Goal: Check status: Check status

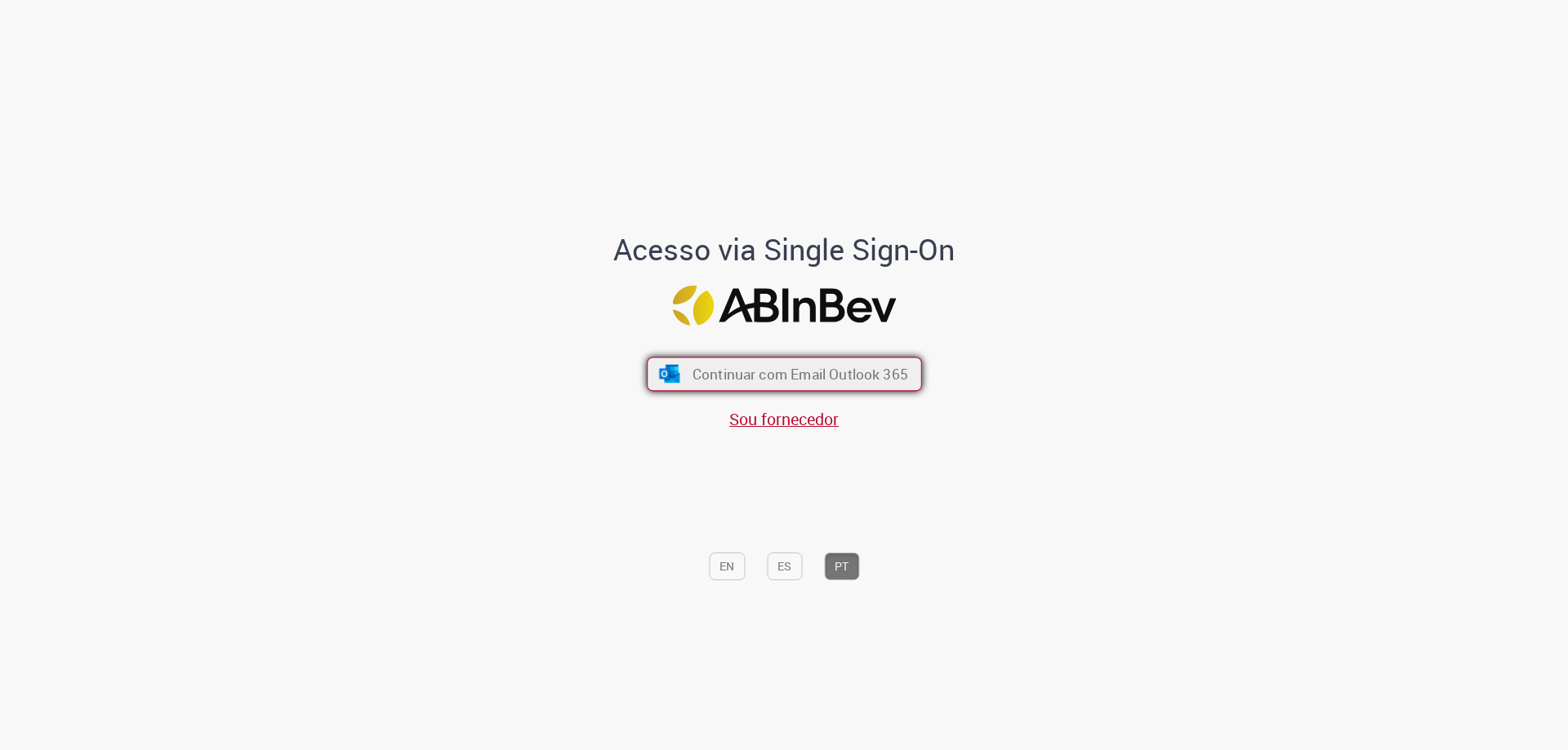
click at [819, 374] on span "Continuar com Email Outlook 365" at bounding box center [799, 374] width 216 height 19
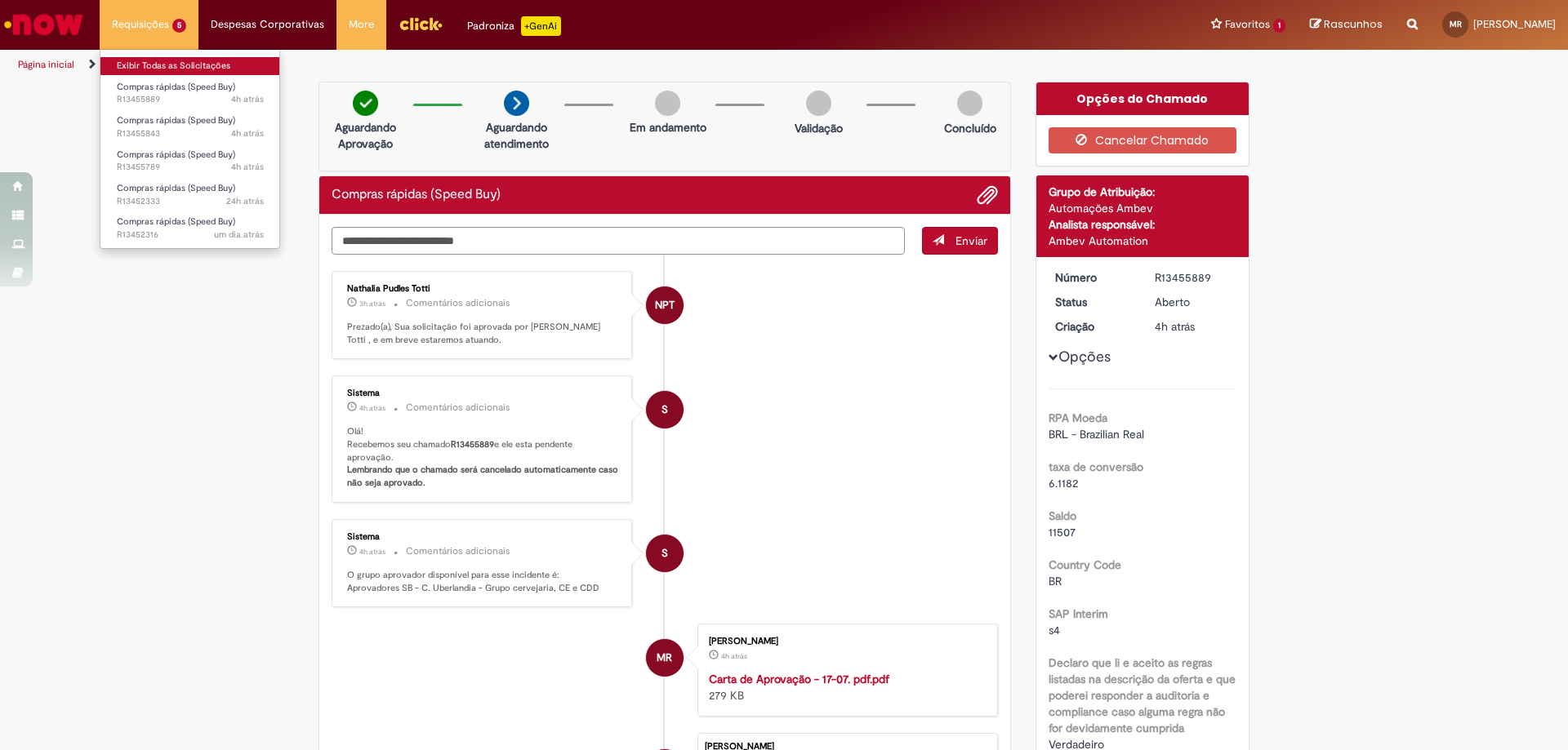
click at [162, 57] on li "Exibir Todas as Solicitações" at bounding box center [191, 63] width 180 height 21
click at [168, 63] on link "Exibir Todas as Solicitações" at bounding box center [191, 66] width 180 height 18
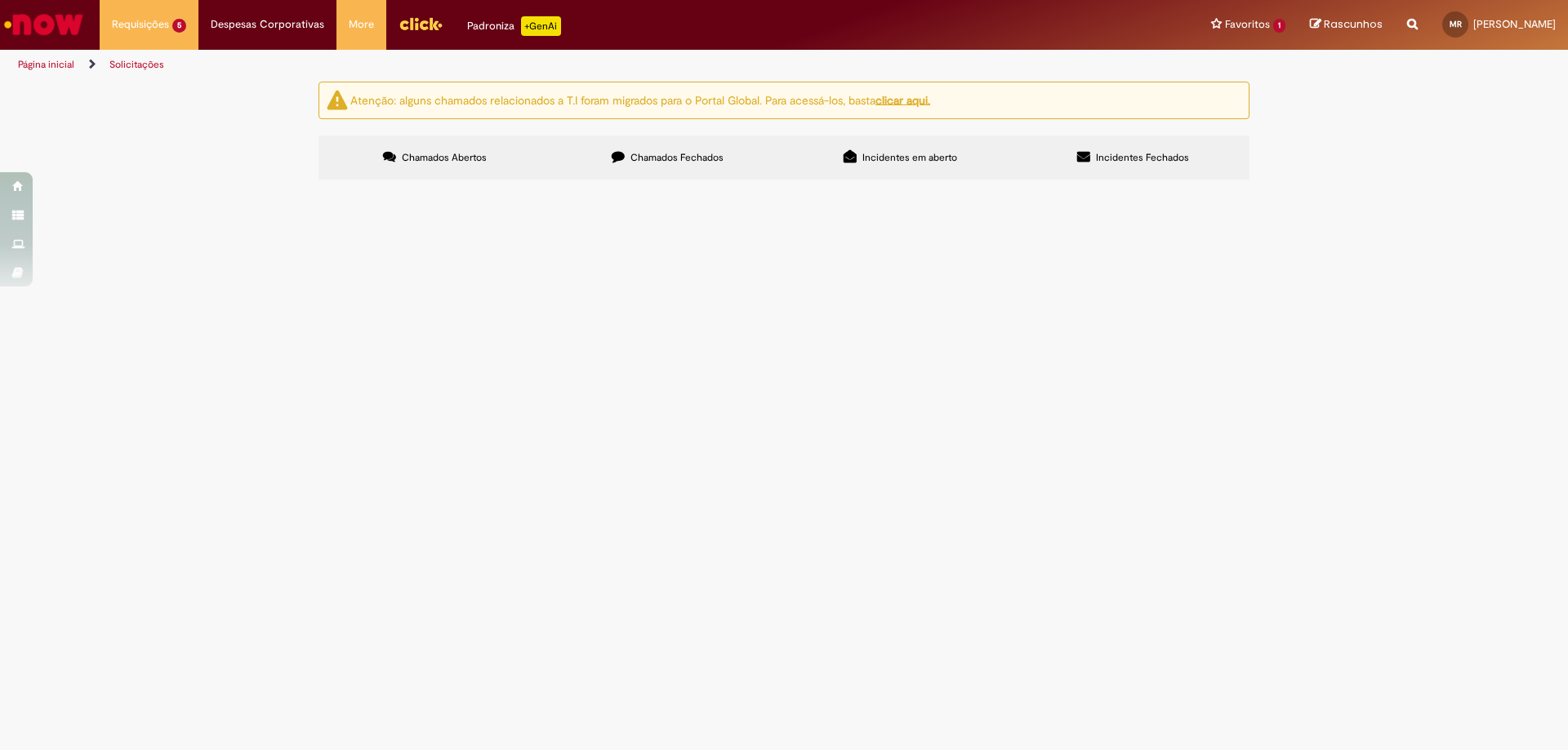
click at [0, 0] on img "recolher o estado da solicitação" at bounding box center [0, 0] width 0 height 0
click at [0, 0] on span "Adesivos Totem de PTES" at bounding box center [0, 0] width 0 height 0
click at [0, 0] on span "Compras rápidas (Speed Buy)" at bounding box center [0, 0] width 0 height 0
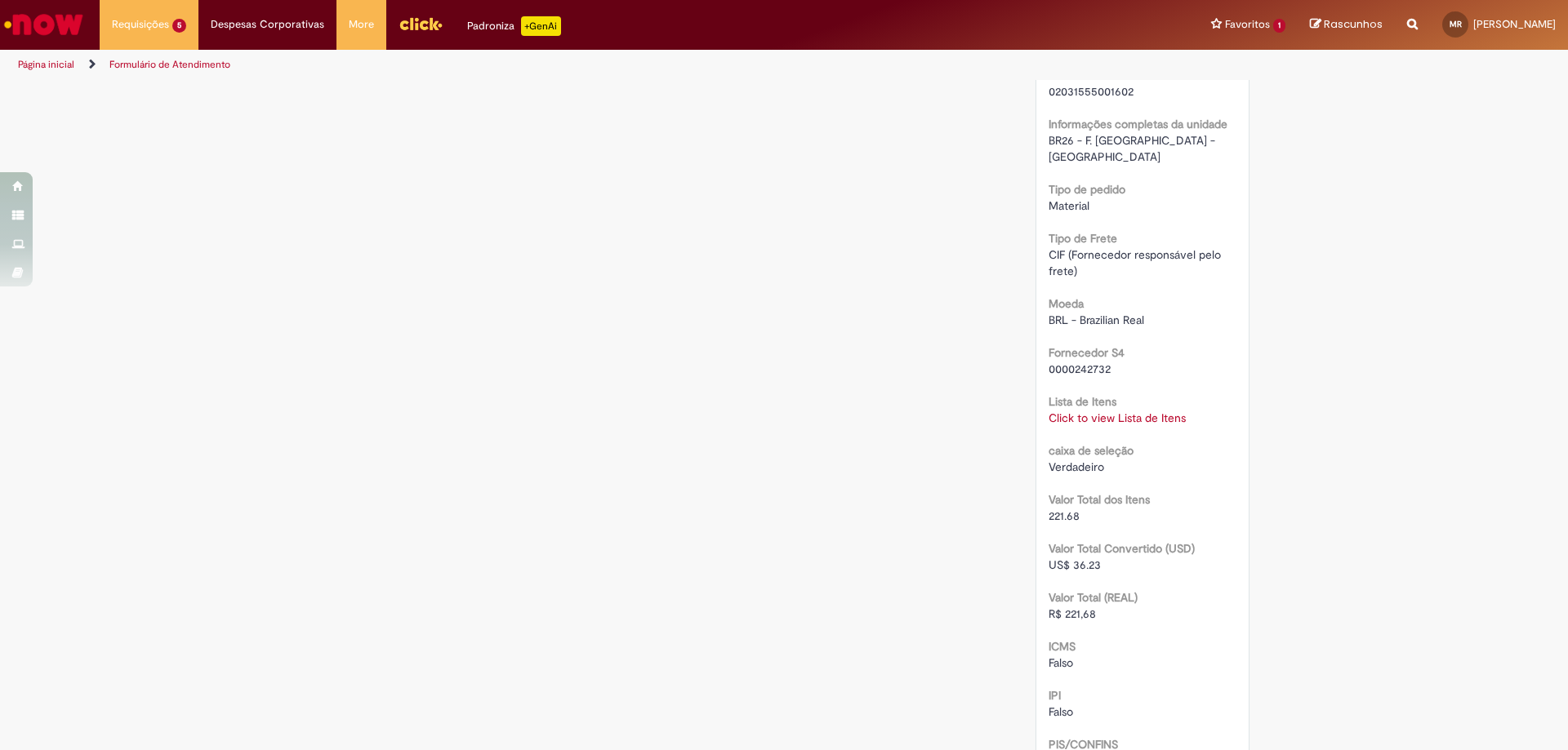
scroll to position [1469, 0]
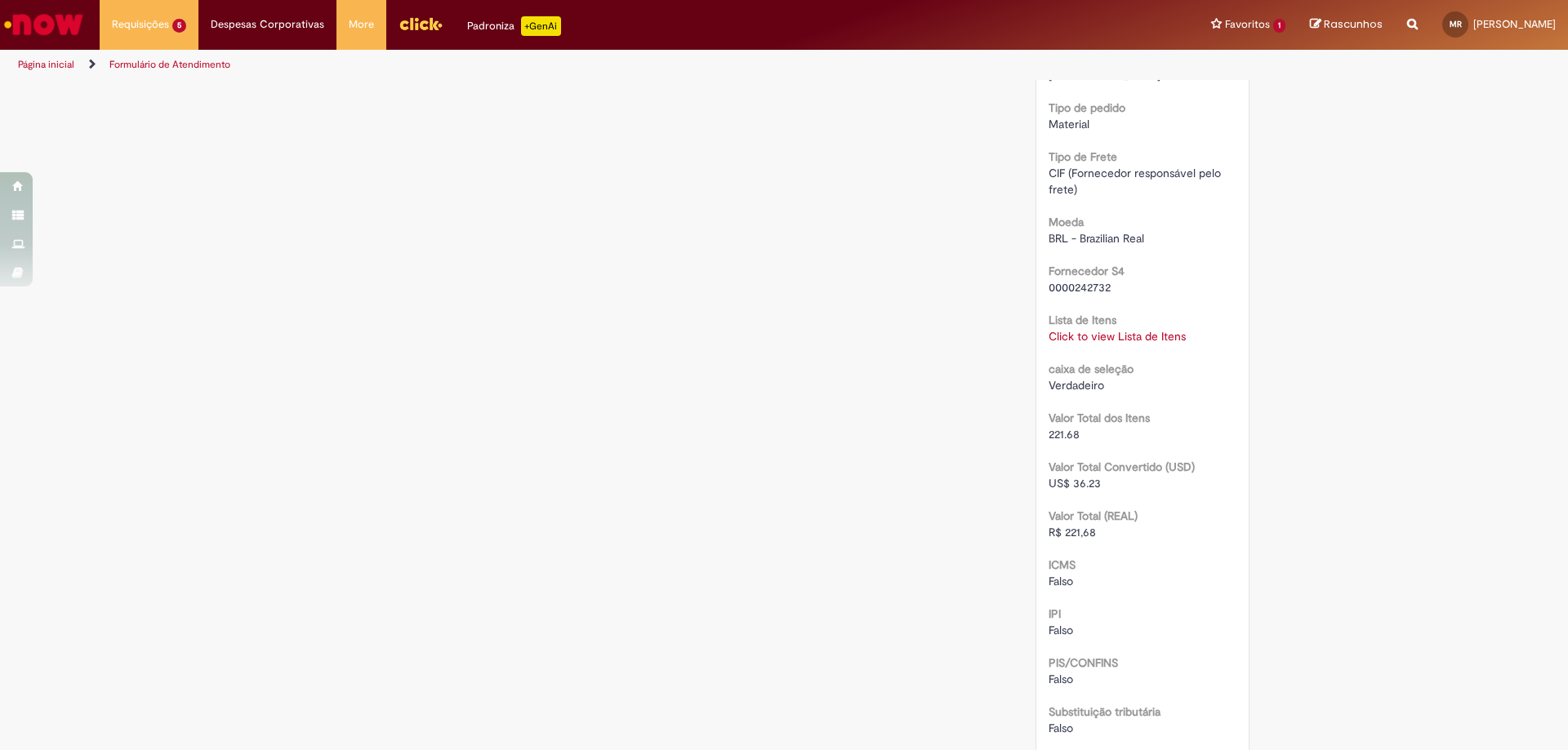
click at [1137, 329] on link "Click to view Lista de Itens" at bounding box center [1117, 336] width 137 height 15
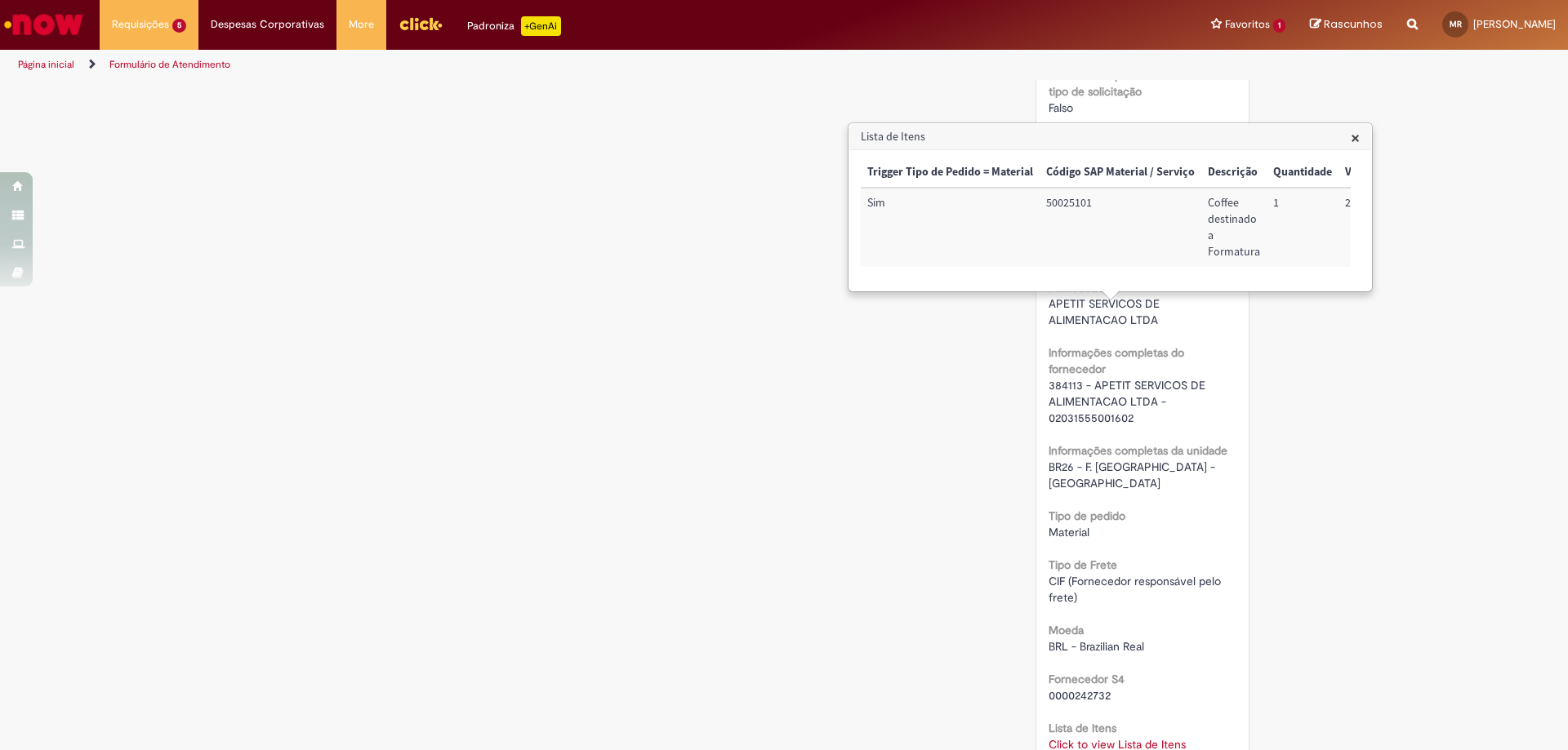
click at [925, 411] on div "Verificar Código de Barras Aguardando Aprovação Aguardando atendimento Em andam…" at bounding box center [784, 335] width 956 height 2629
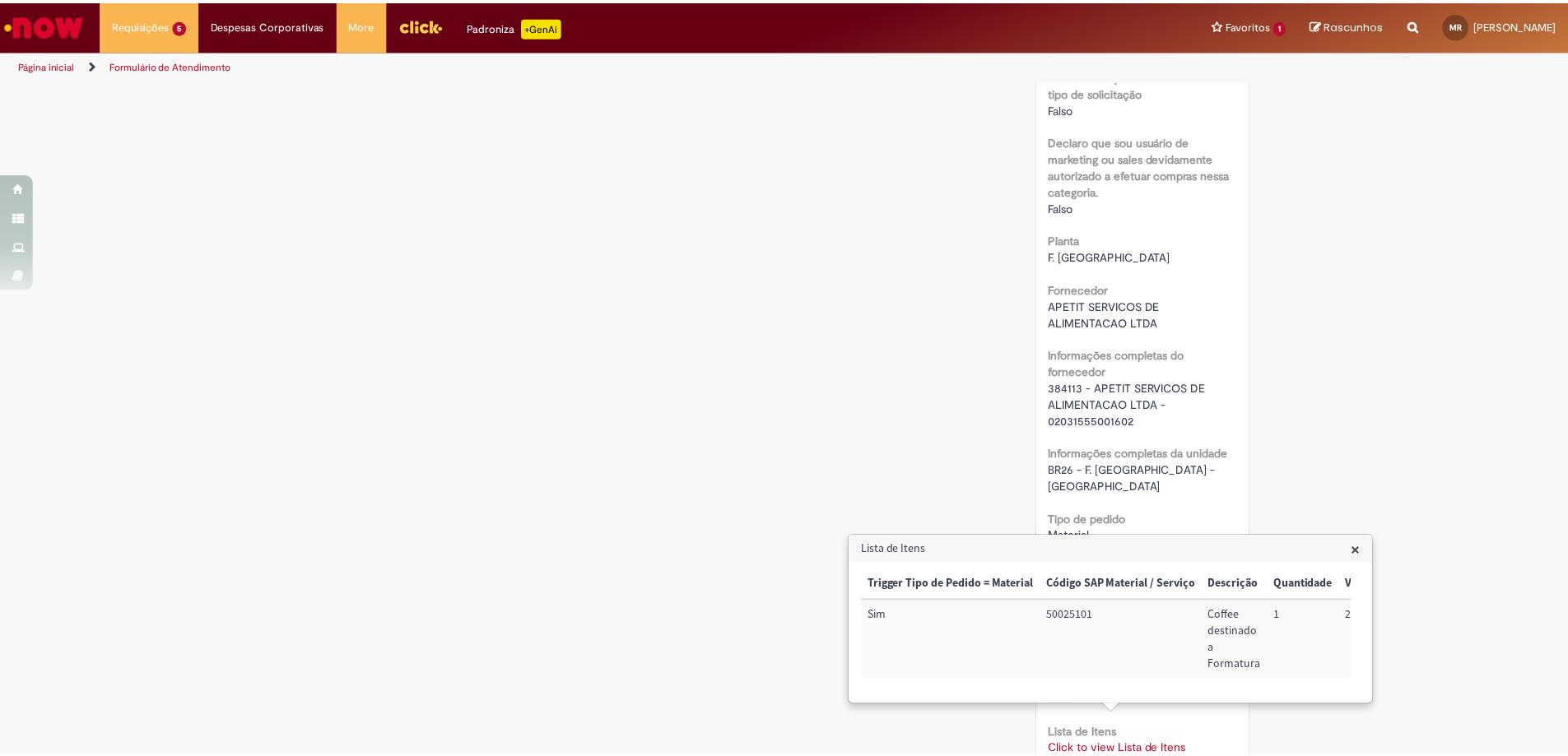
scroll to position [823, 0]
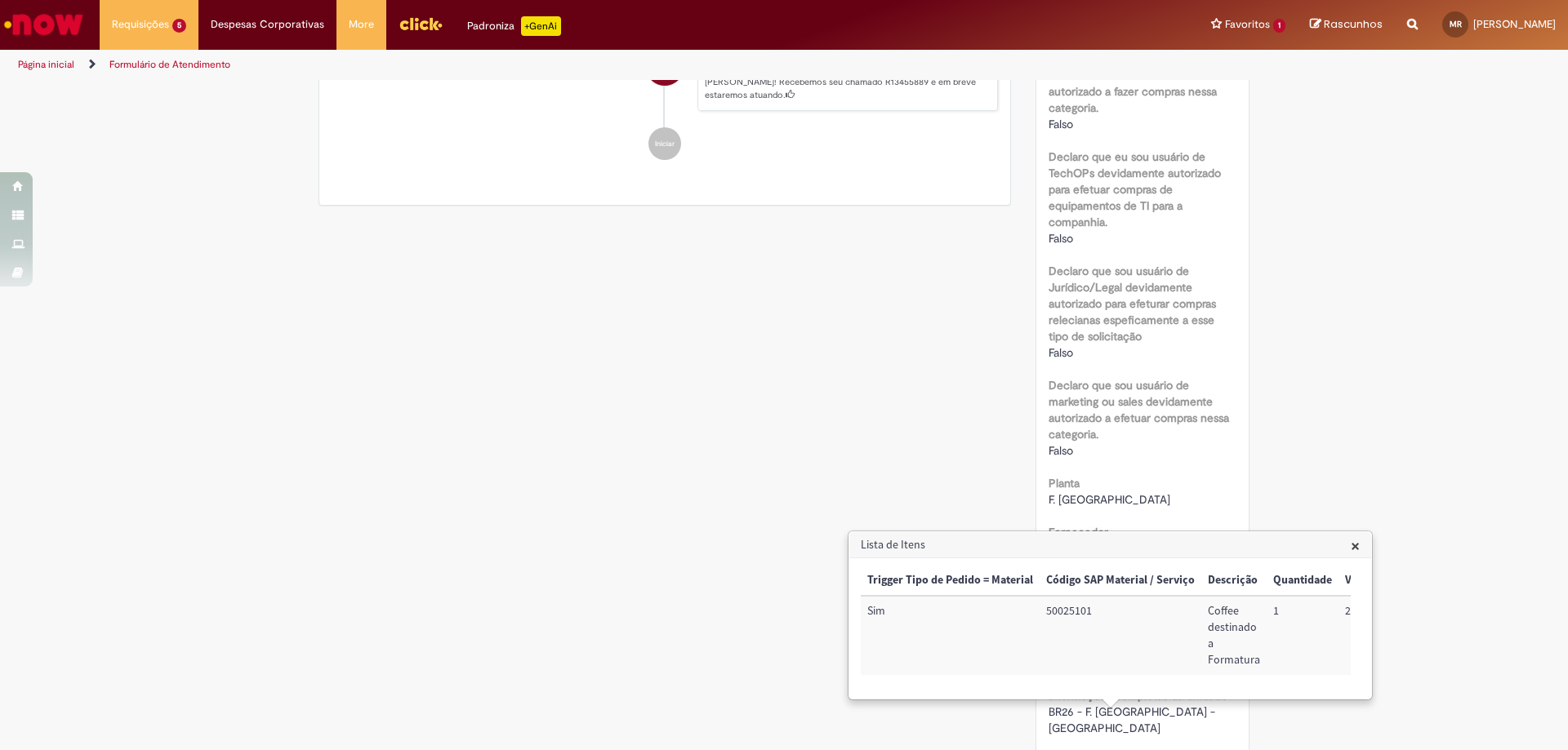
click at [820, 258] on div "Verificar Código de Barras Aguardando Aprovação Aguardando atendimento Em andam…" at bounding box center [784, 580] width 956 height 2629
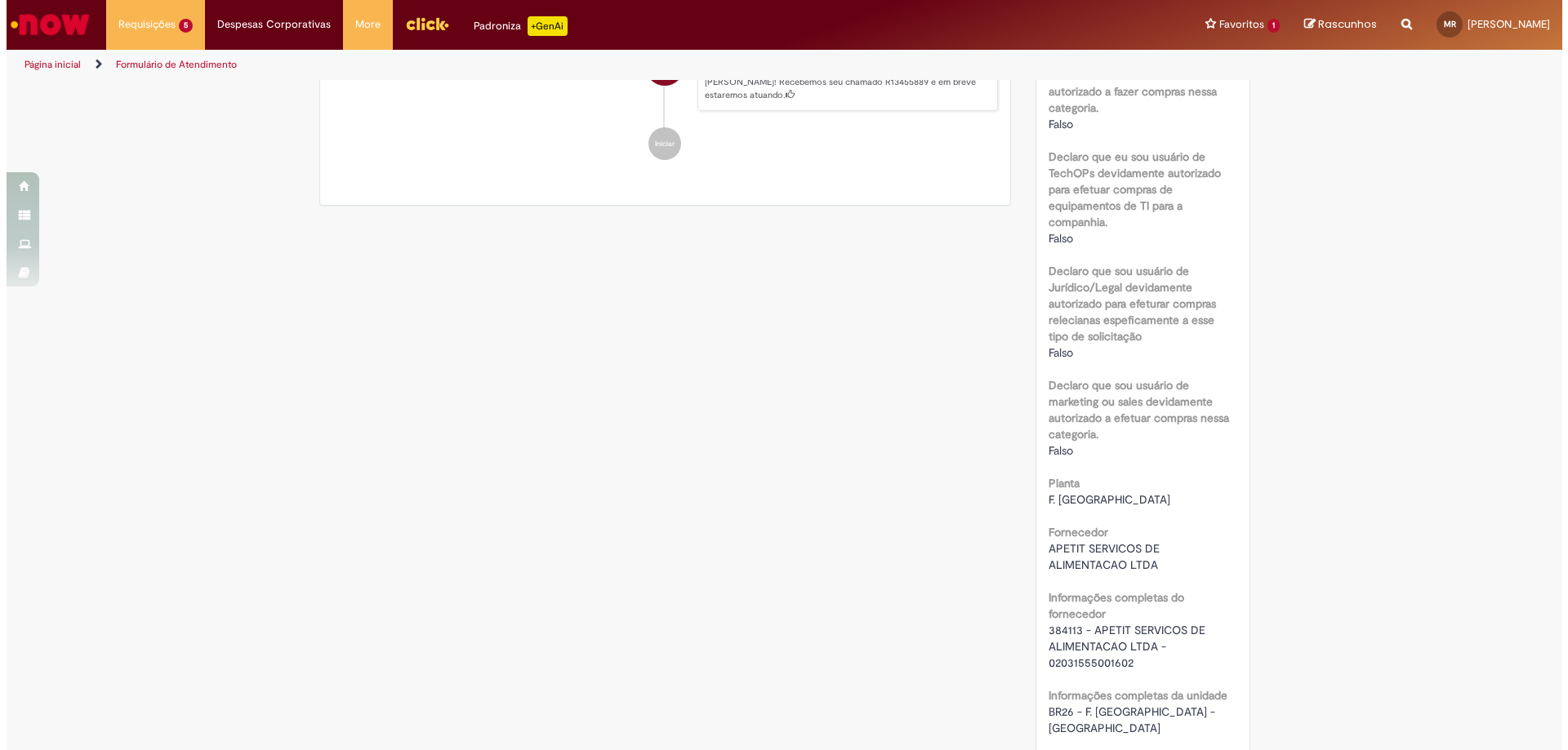
scroll to position [1143, 0]
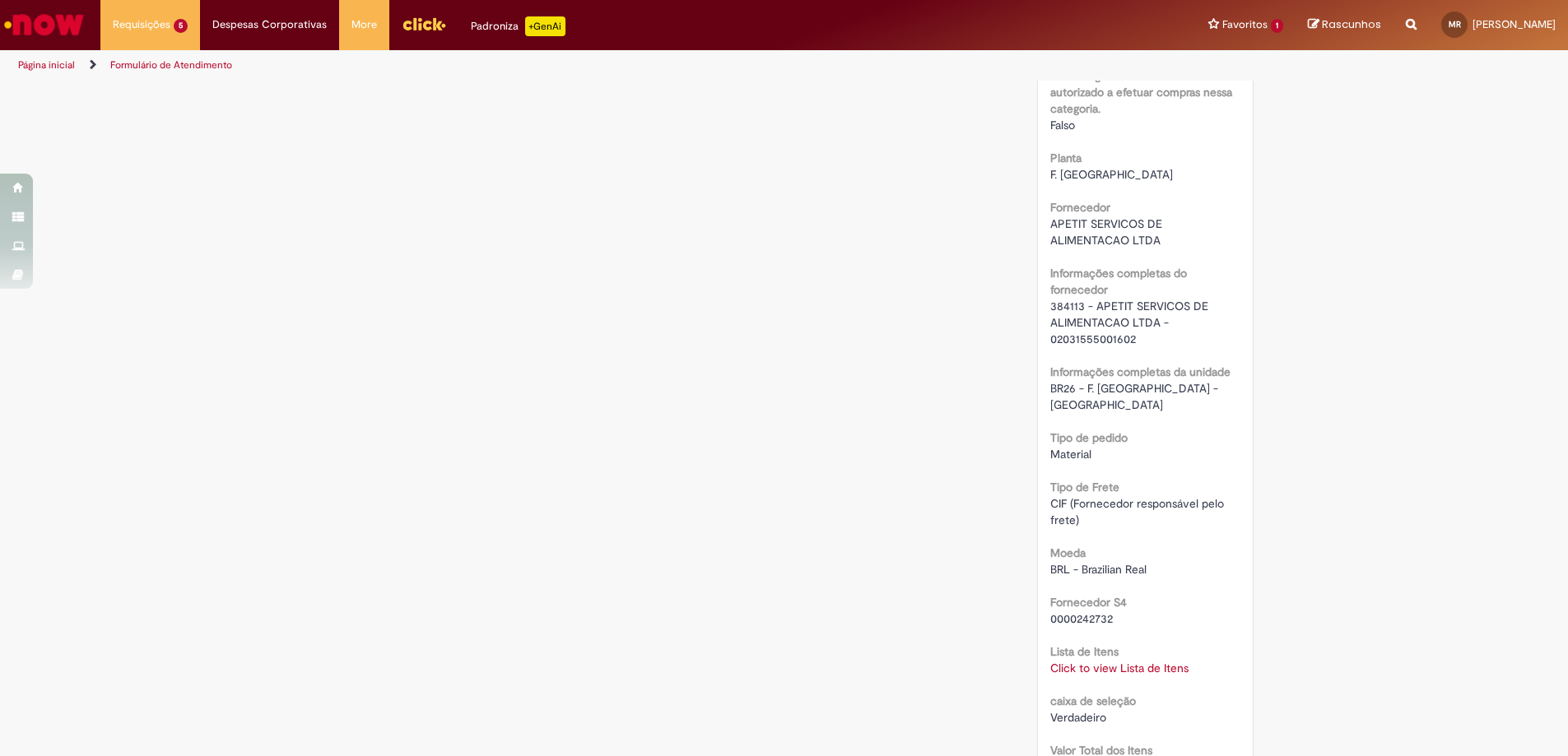
click at [1141, 661] on link "Click to view Lista de Itens" at bounding box center [1119, 668] width 138 height 15
click at [1131, 661] on link "Click to view Lista de Itens" at bounding box center [1125, 668] width 138 height 15
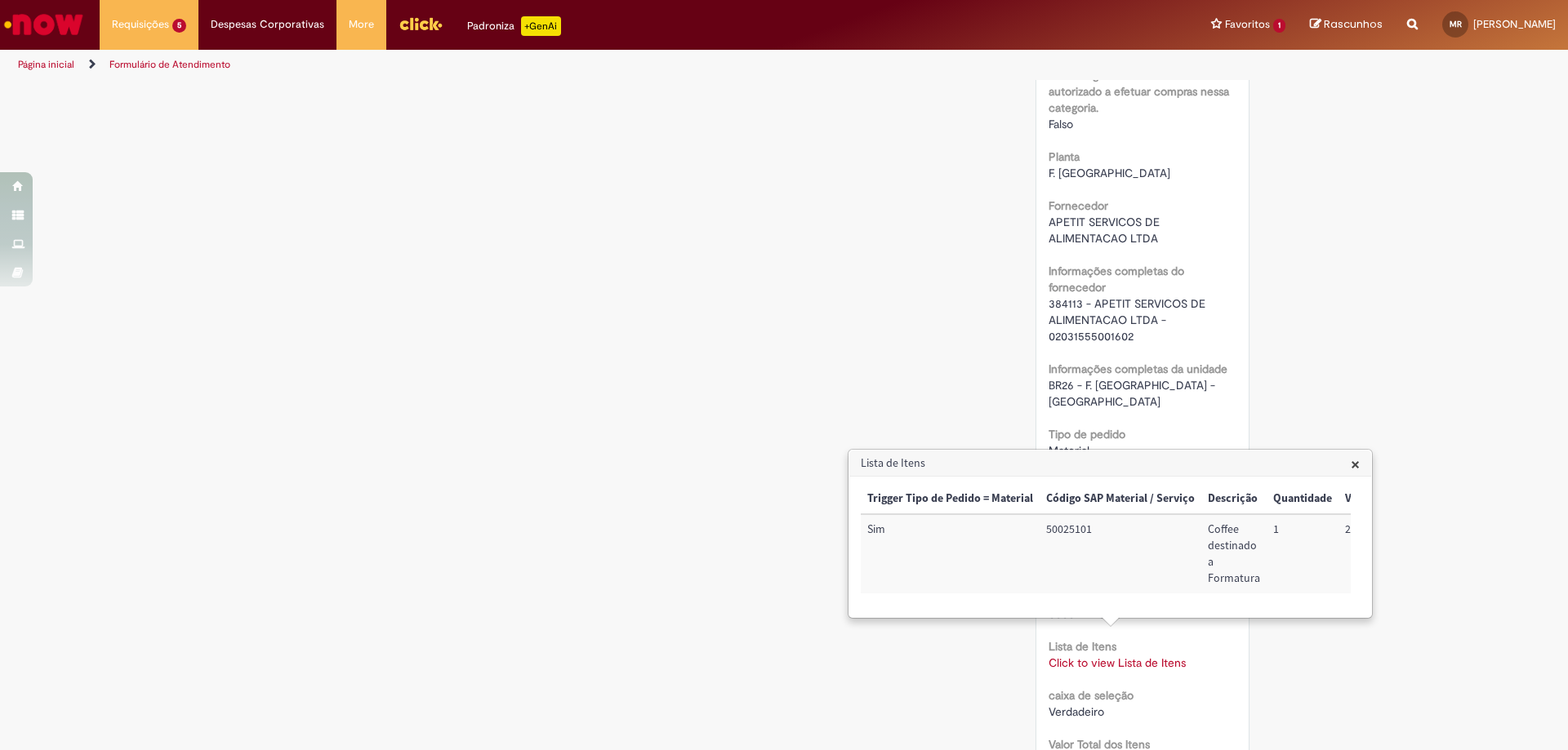
click at [925, 342] on div "Verificar Código de Barras Aguardando Aprovação Aguardando atendimento Em andam…" at bounding box center [784, 253] width 956 height 2629
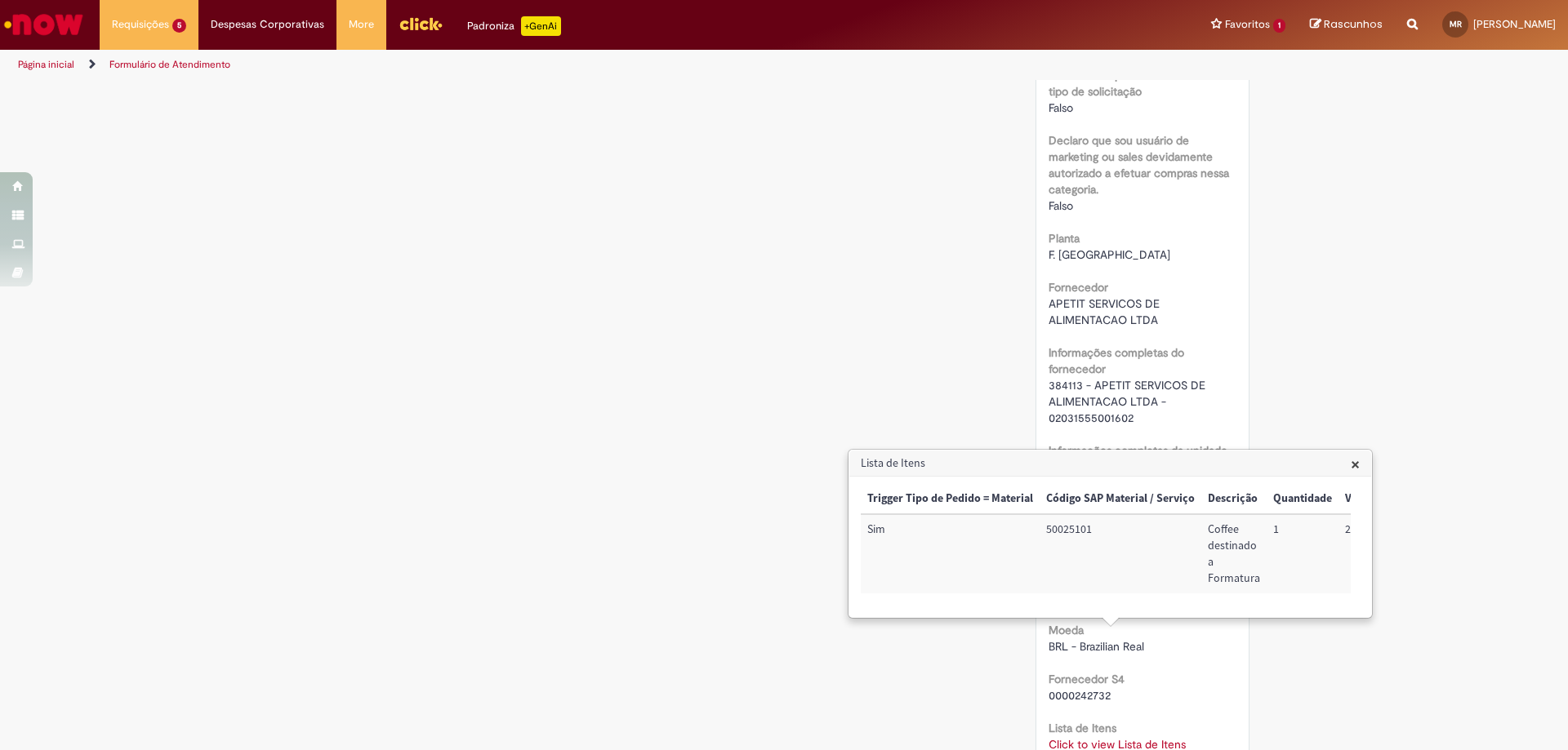
click at [878, 319] on div "Verificar Código de Barras Aguardando Aprovação Aguardando atendimento Em andam…" at bounding box center [784, 335] width 956 height 2629
click at [877, 319] on div "Verificar Código de Barras Aguardando Aprovação Aguardando atendimento Em andam…" at bounding box center [784, 335] width 956 height 2629
click at [1346, 466] on h3 "Lista de Itens" at bounding box center [1110, 463] width 522 height 26
click at [1353, 463] on span "×" at bounding box center [1356, 464] width 9 height 22
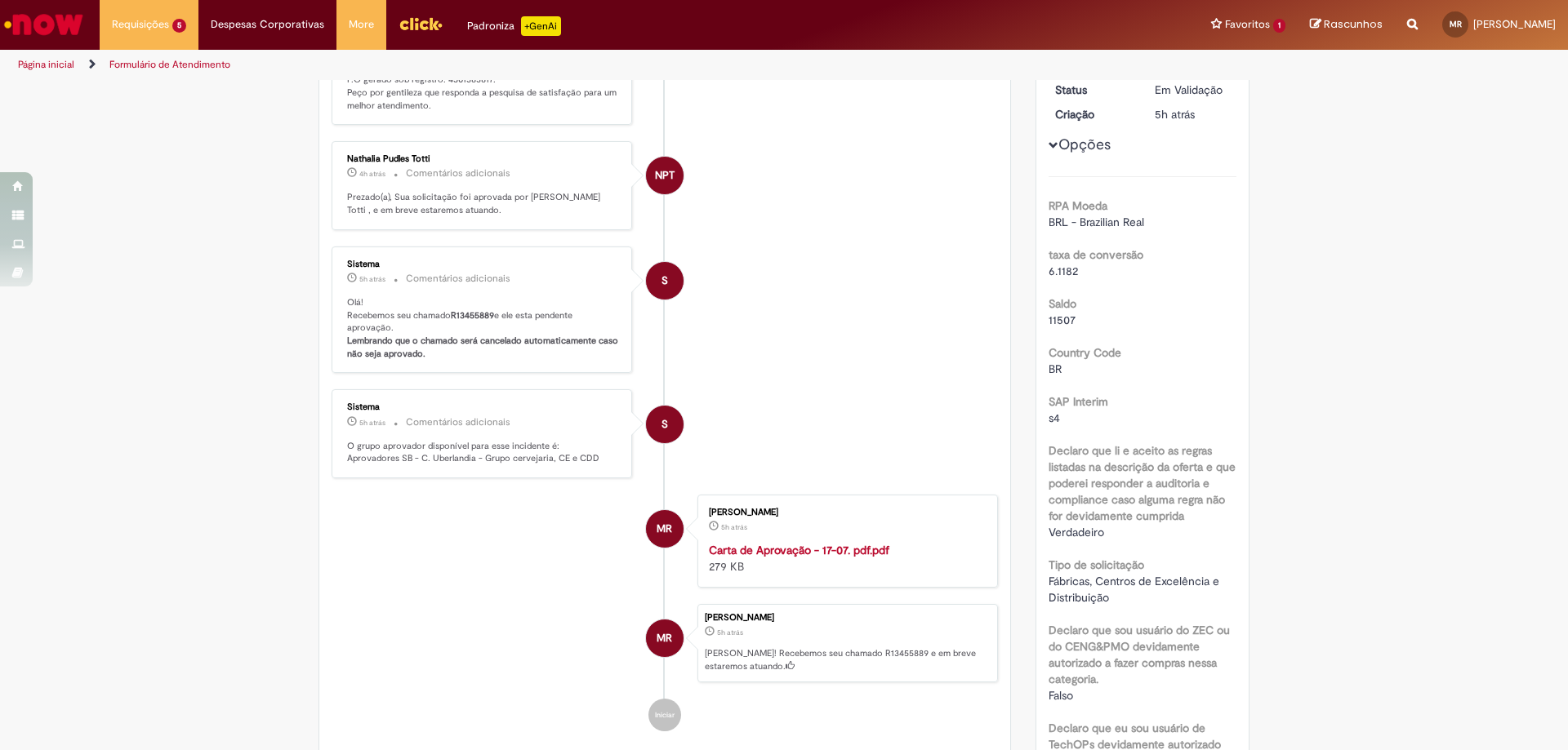
scroll to position [0, 0]
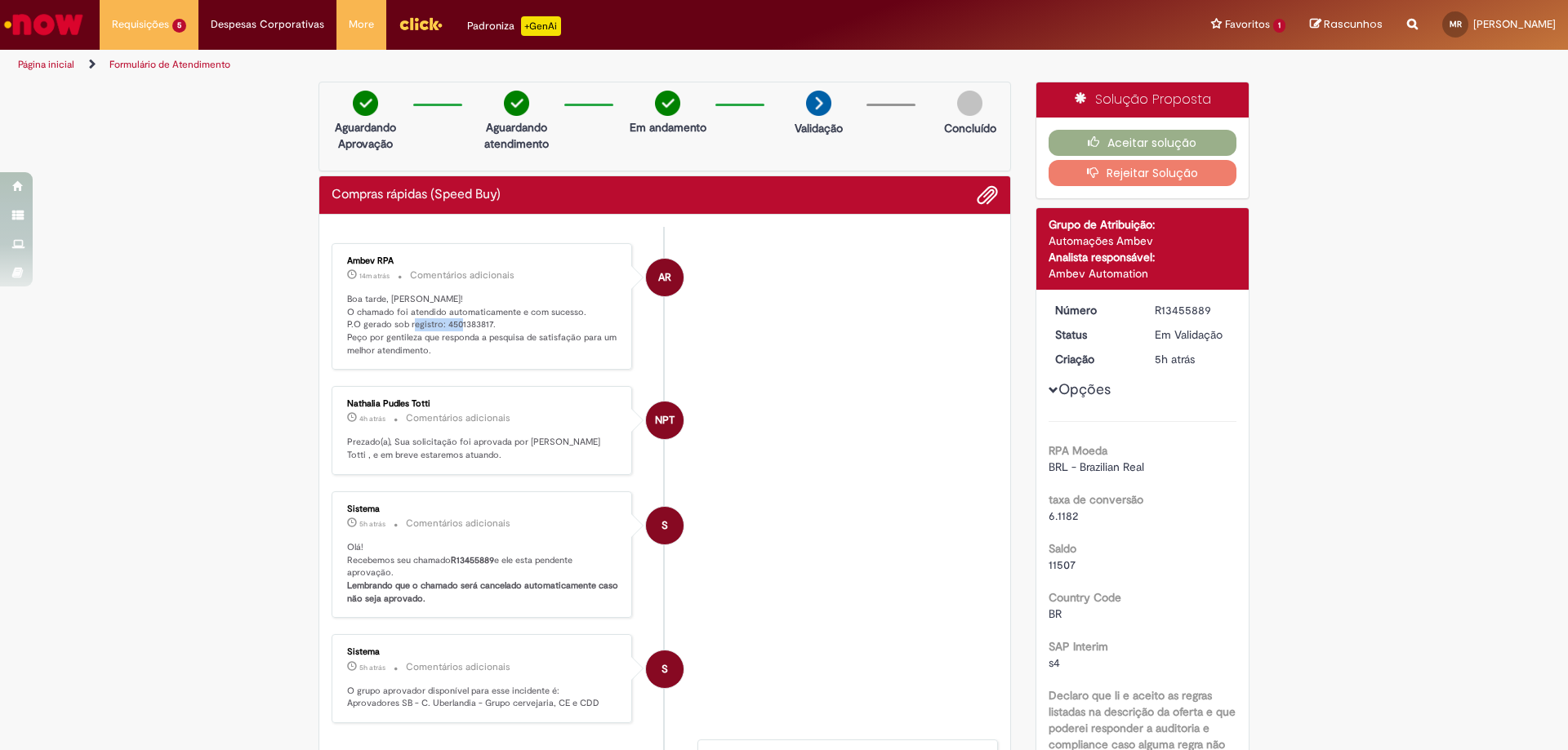
drag, startPoint x: 487, startPoint y: 328, endPoint x: 436, endPoint y: 323, distance: 51.2
click at [436, 323] on p "Boa tarde, [PERSON_NAME]! O chamado foi atendido automaticamente e com sucesso.…" at bounding box center [484, 325] width 272 height 64
copy p "4501383817."
click at [181, 16] on li "Requisições 5 Exibir Todas as Solicitações Compras rápidas (Speed Buy) 5h atrás…" at bounding box center [149, 24] width 99 height 49
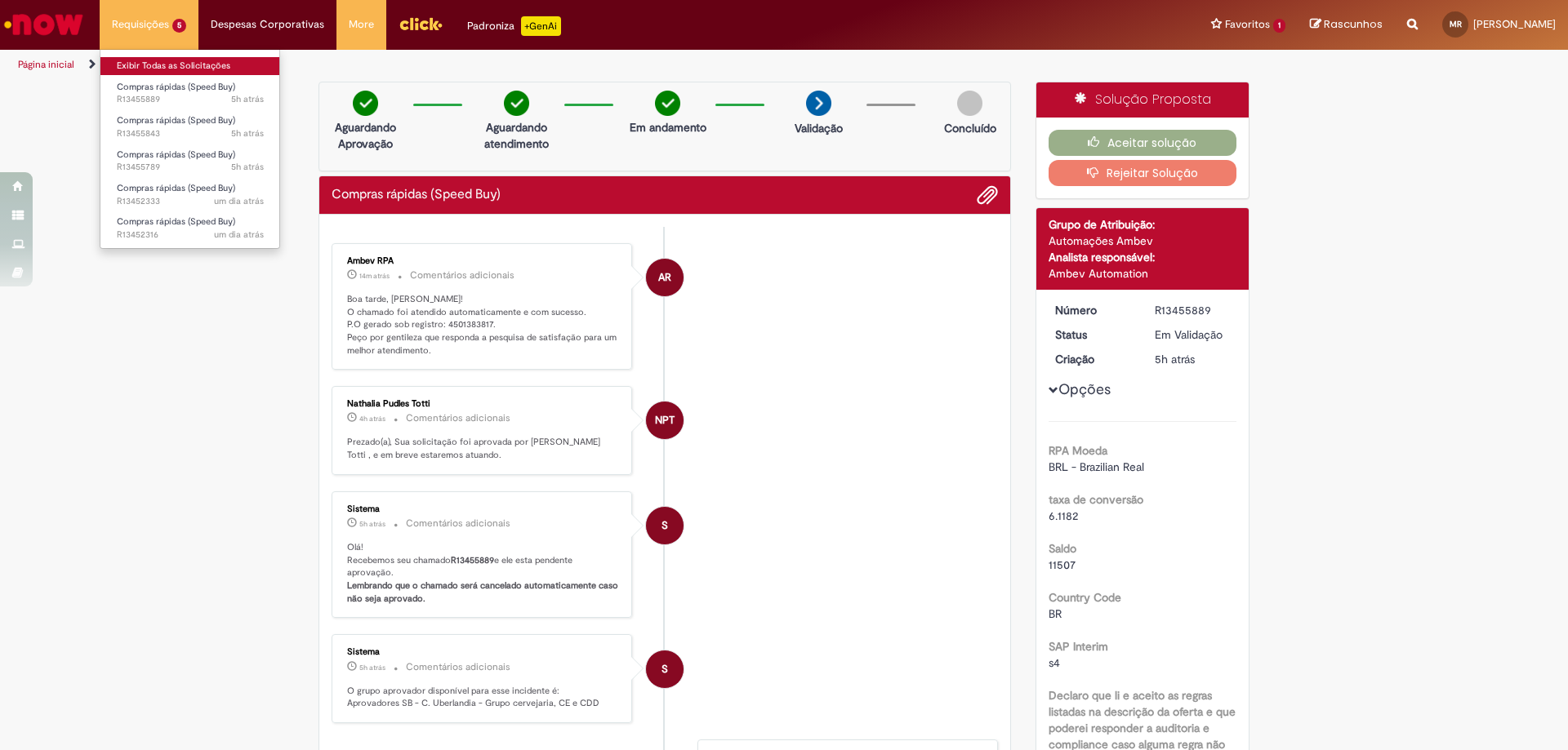
click at [209, 63] on link "Exibir Todas as Solicitações" at bounding box center [191, 66] width 180 height 18
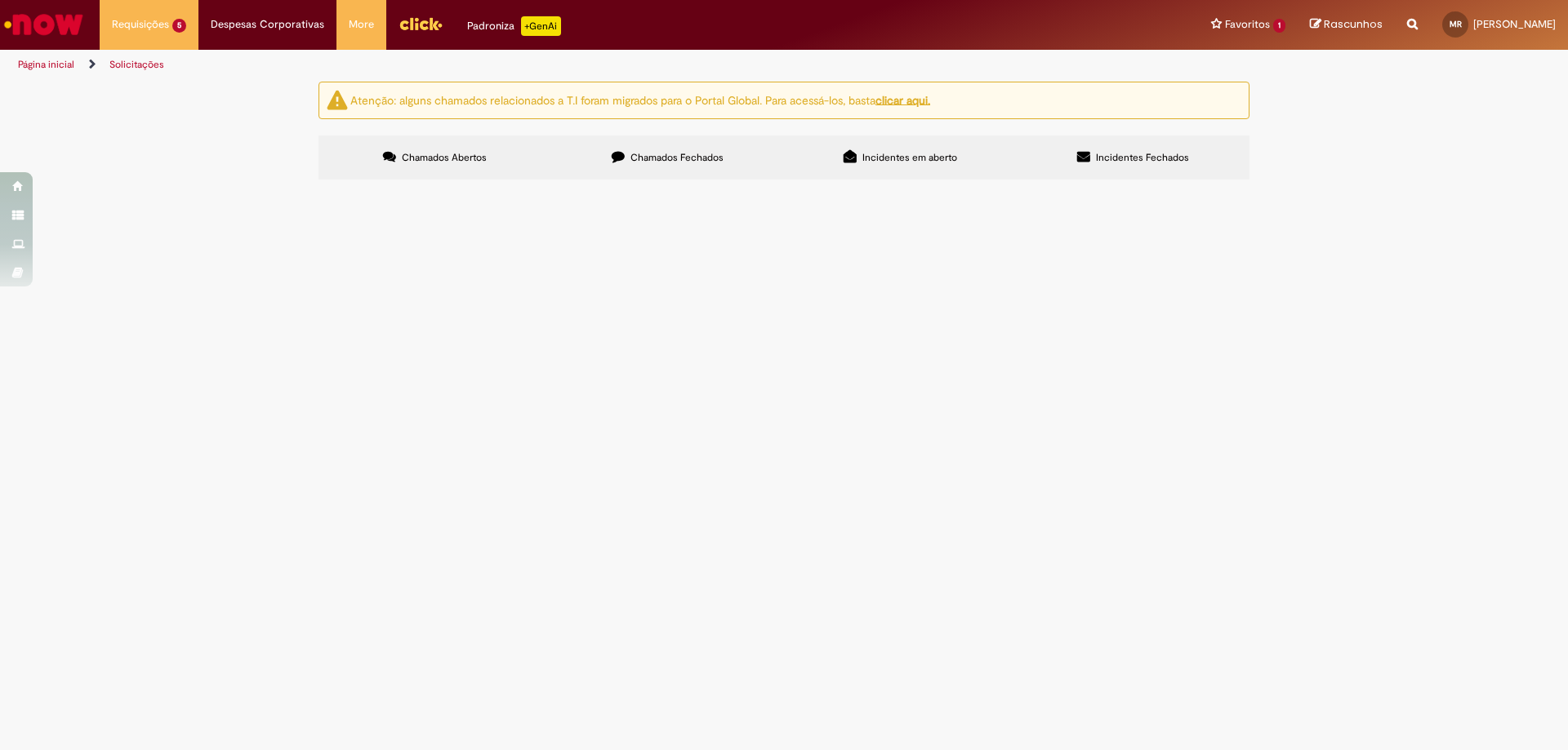
click at [0, 0] on span "Adesivos Totem de PTES" at bounding box center [0, 0] width 0 height 0
click at [0, 0] on img "recolher o estado da solicitação" at bounding box center [0, 0] width 0 height 0
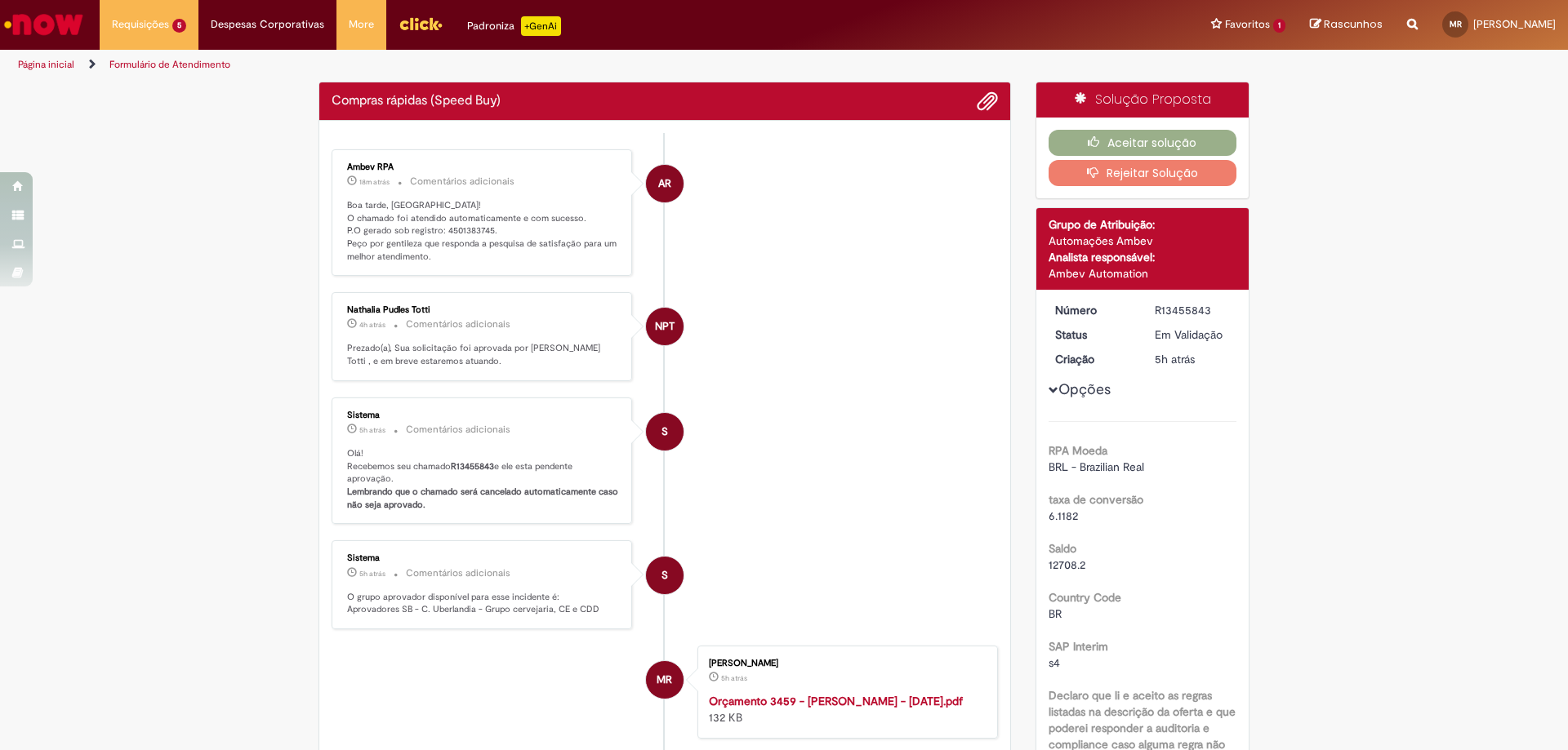
click at [823, 316] on li "NPT Nathalia Pudles Totti 4h atrás 4 horas atrás Comentários adicionais Prezado…" at bounding box center [664, 336] width 667 height 89
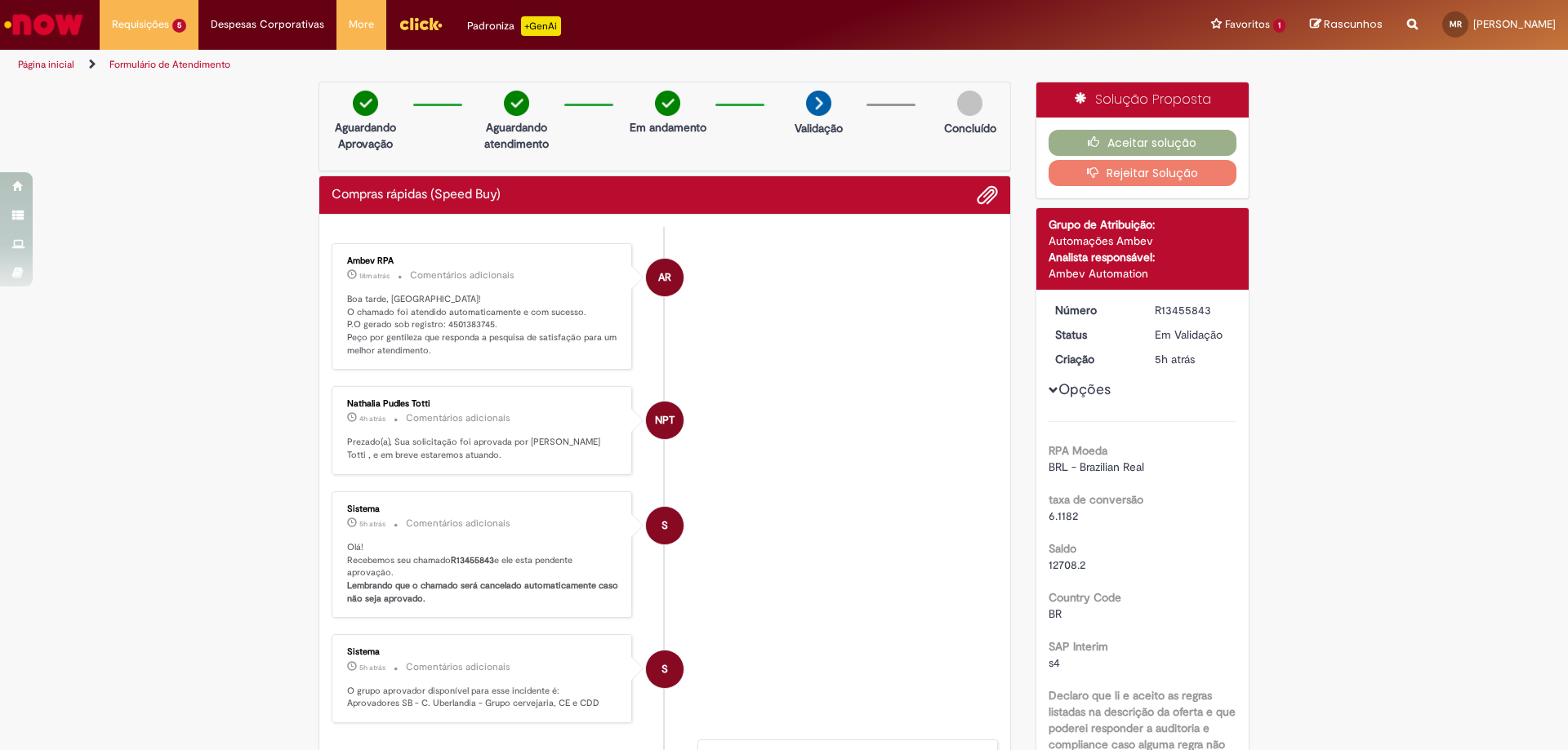
drag, startPoint x: 439, startPoint y: 228, endPoint x: 465, endPoint y: 239, distance: 28.2
click at [460, 232] on ul "AR Ambev RPA 18m atrás 18 minutos atrás Comentários adicionais Boa tarde, [GEOG…" at bounding box center [664, 609] width 667 height 765
drag, startPoint x: 491, startPoint y: 326, endPoint x: 438, endPoint y: 326, distance: 53.0
click at [438, 326] on p "Boa tarde, [GEOGRAPHIC_DATA]! O chamado foi atendido automaticamente e com suce…" at bounding box center [484, 325] width 272 height 64
copy p "4501383745."
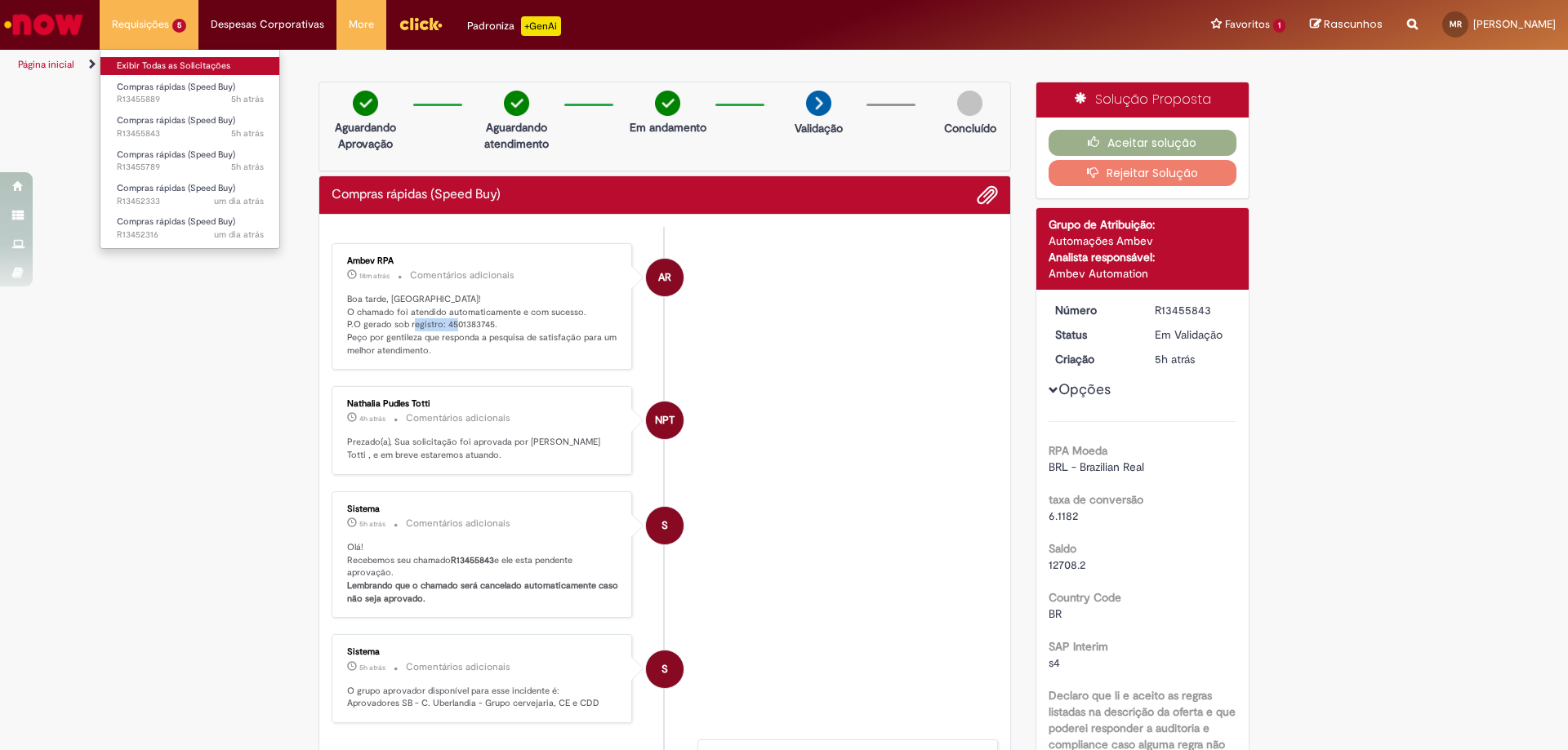
click at [187, 65] on link "Exibir Todas as Solicitações" at bounding box center [191, 66] width 180 height 18
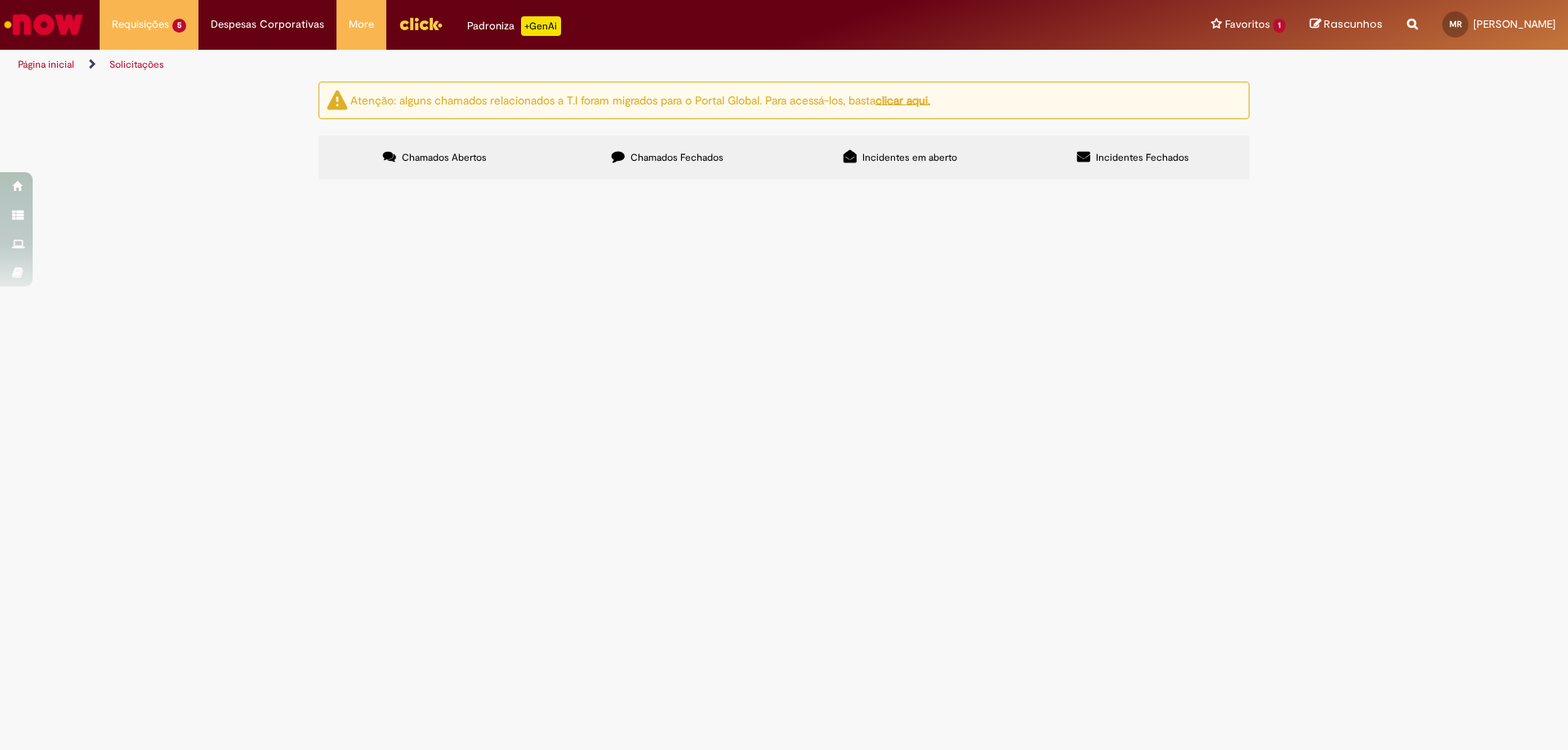
click at [0, 0] on img "recolher o estado da solicitação" at bounding box center [0, 0] width 0 height 0
click at [0, 0] on span "Pagamento Coffee destinado a Auditoria 22/07" at bounding box center [0, 0] width 0 height 0
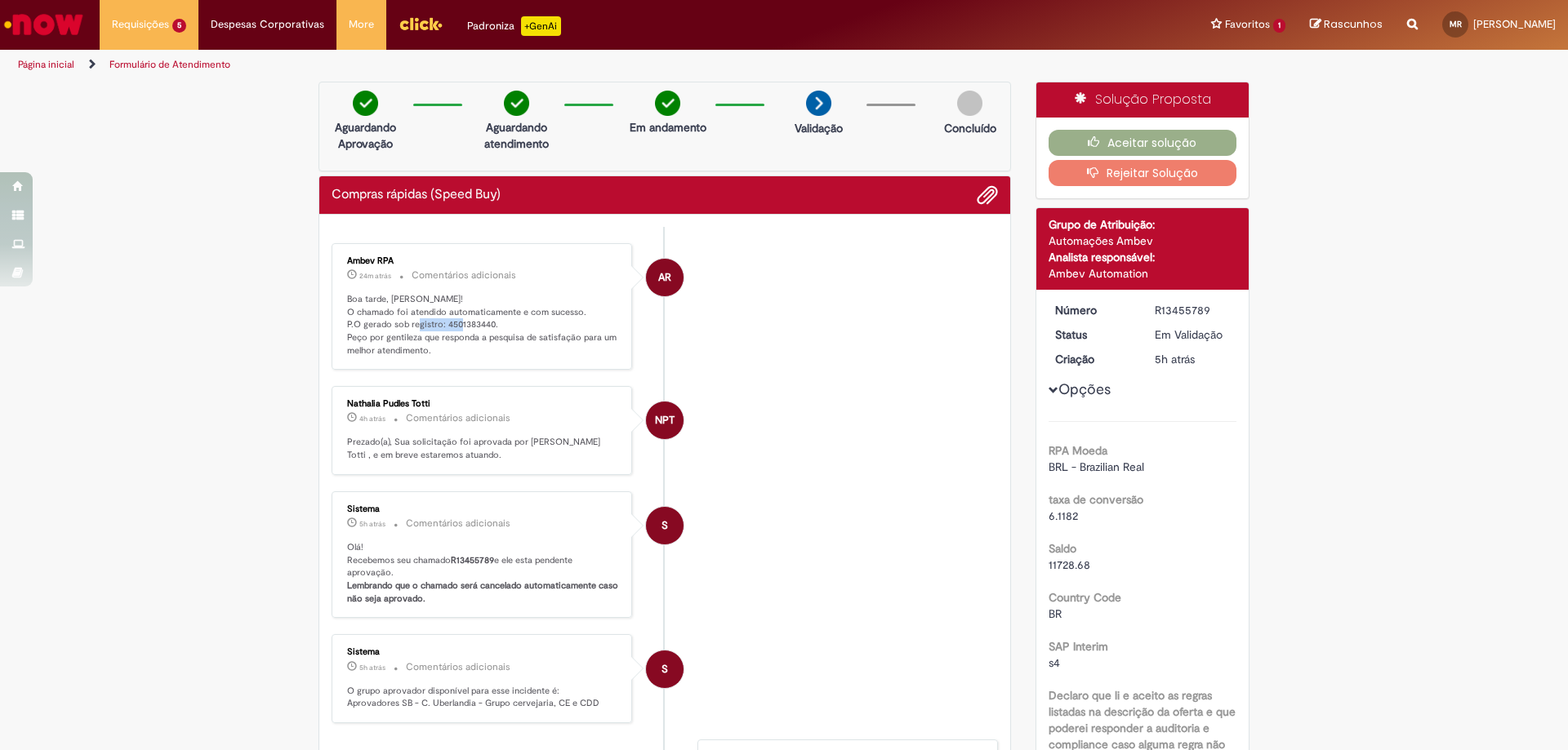
drag, startPoint x: 490, startPoint y: 325, endPoint x: 439, endPoint y: 328, distance: 51.1
click at [439, 328] on p "Boa tarde, [PERSON_NAME]! O chamado foi atendido automaticamente e com sucesso.…" at bounding box center [484, 325] width 272 height 64
copy p "4501383440."
